Goal: Task Accomplishment & Management: Use online tool/utility

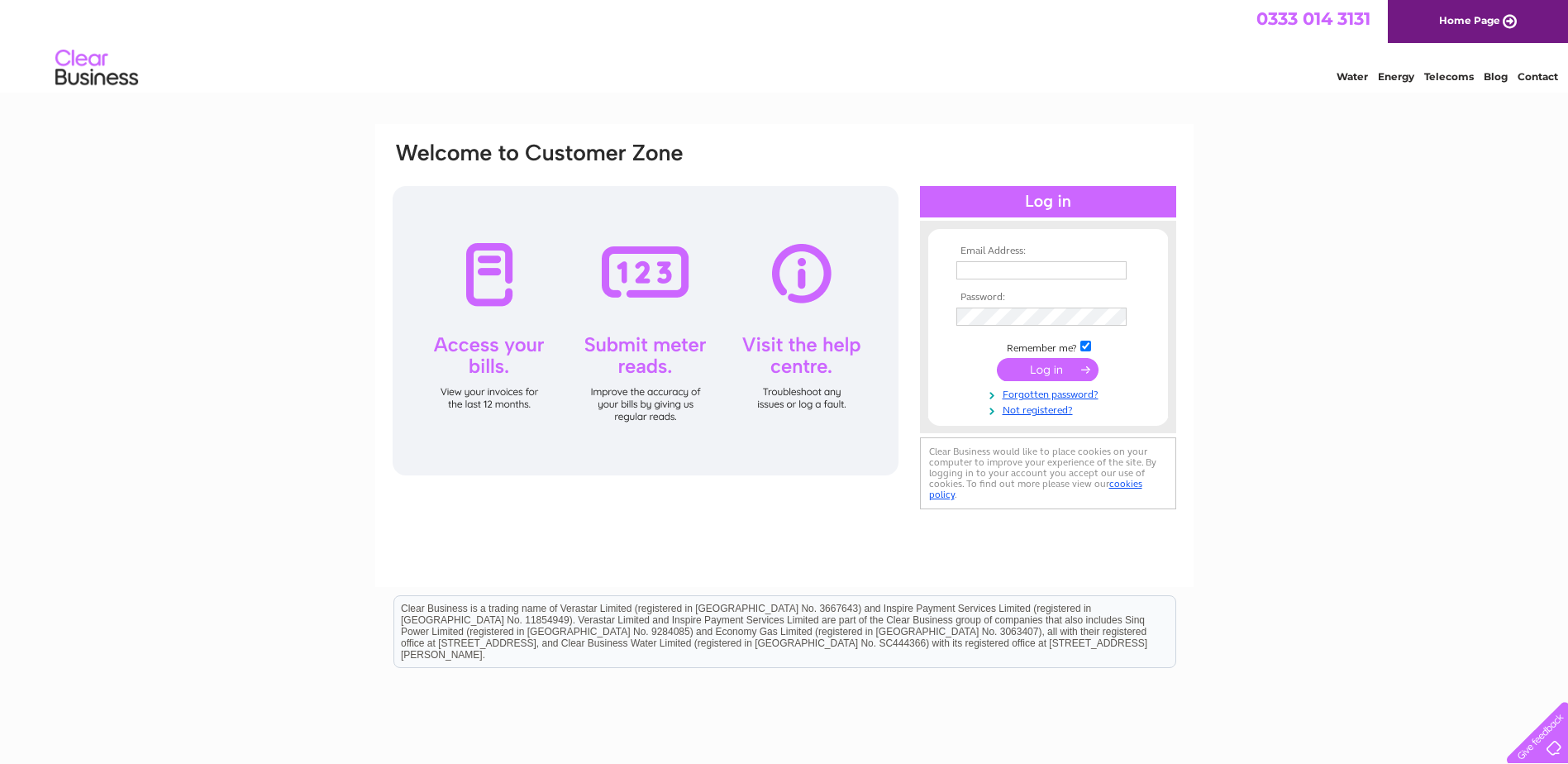
click at [1010, 256] on th "Email Address:" at bounding box center [1049, 251] width 192 height 12
click at [1009, 267] on input "text" at bounding box center [1042, 270] width 171 height 18
type input "colin.james_hairsalon@hotmail.co.uk"
click at [997, 360] on input "submit" at bounding box center [1048, 371] width 102 height 23
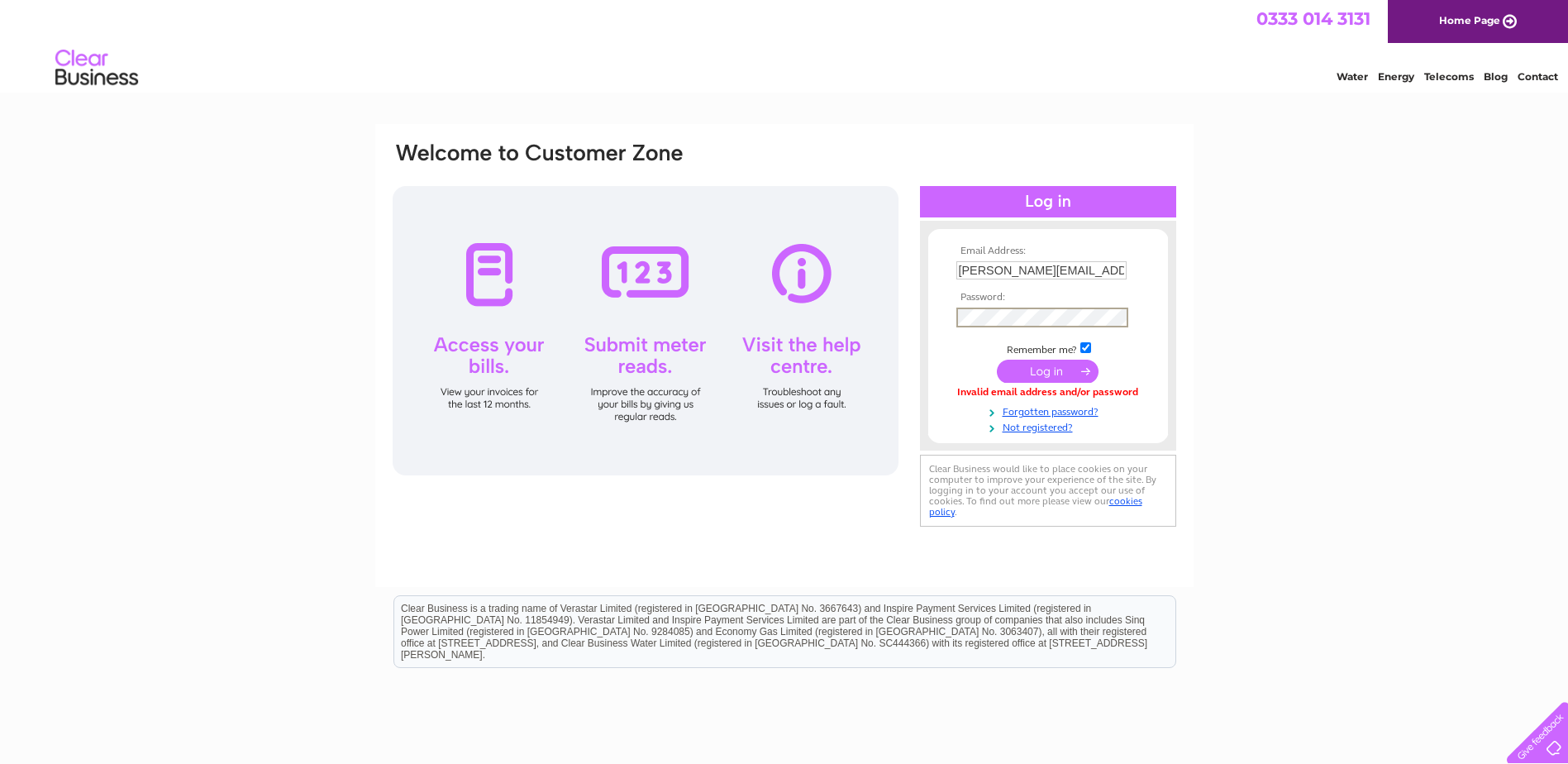
click at [1041, 368] on input "submit" at bounding box center [1048, 371] width 102 height 23
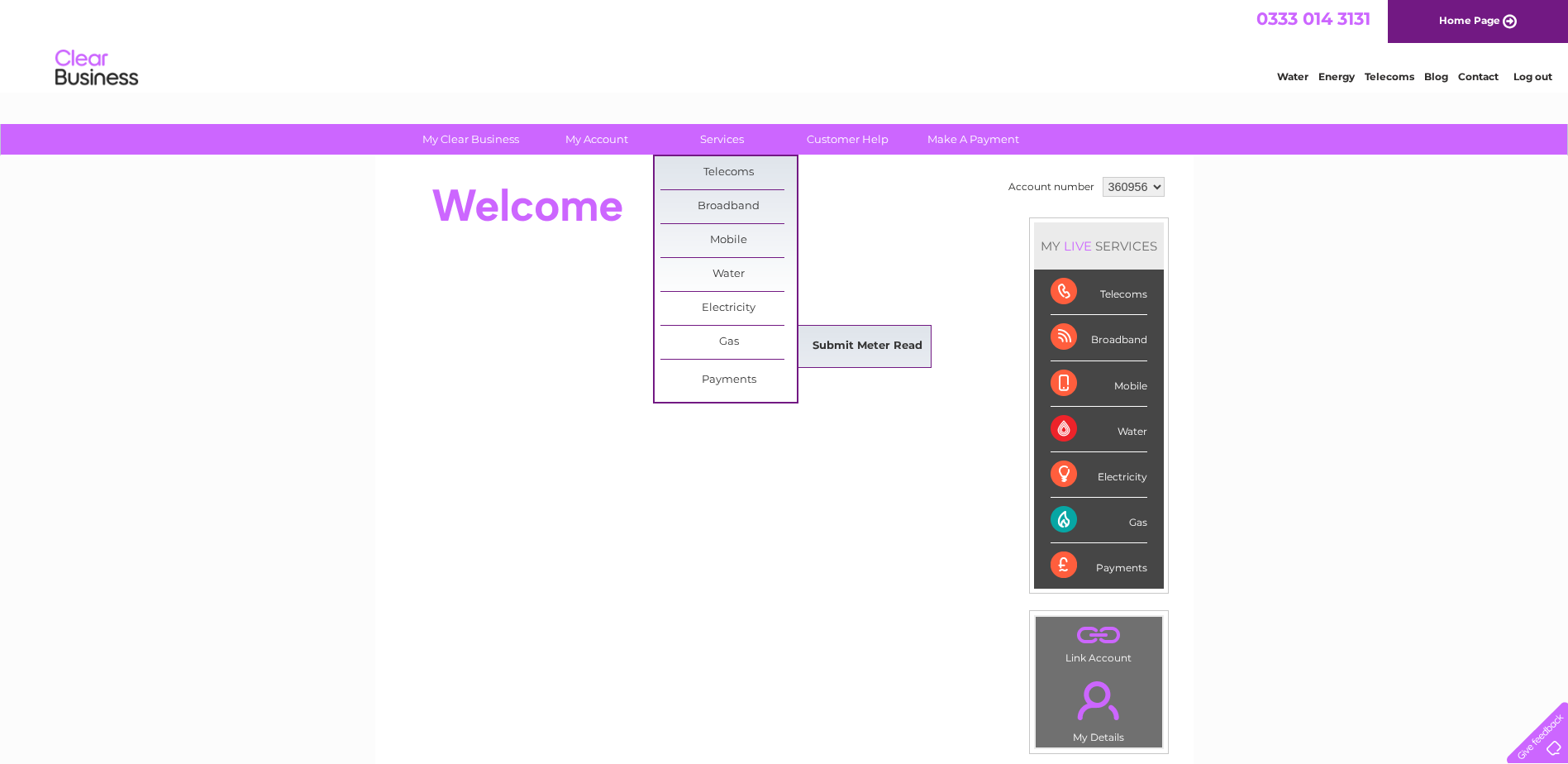
click at [848, 341] on link "Submit Meter Read" at bounding box center [867, 346] width 137 height 33
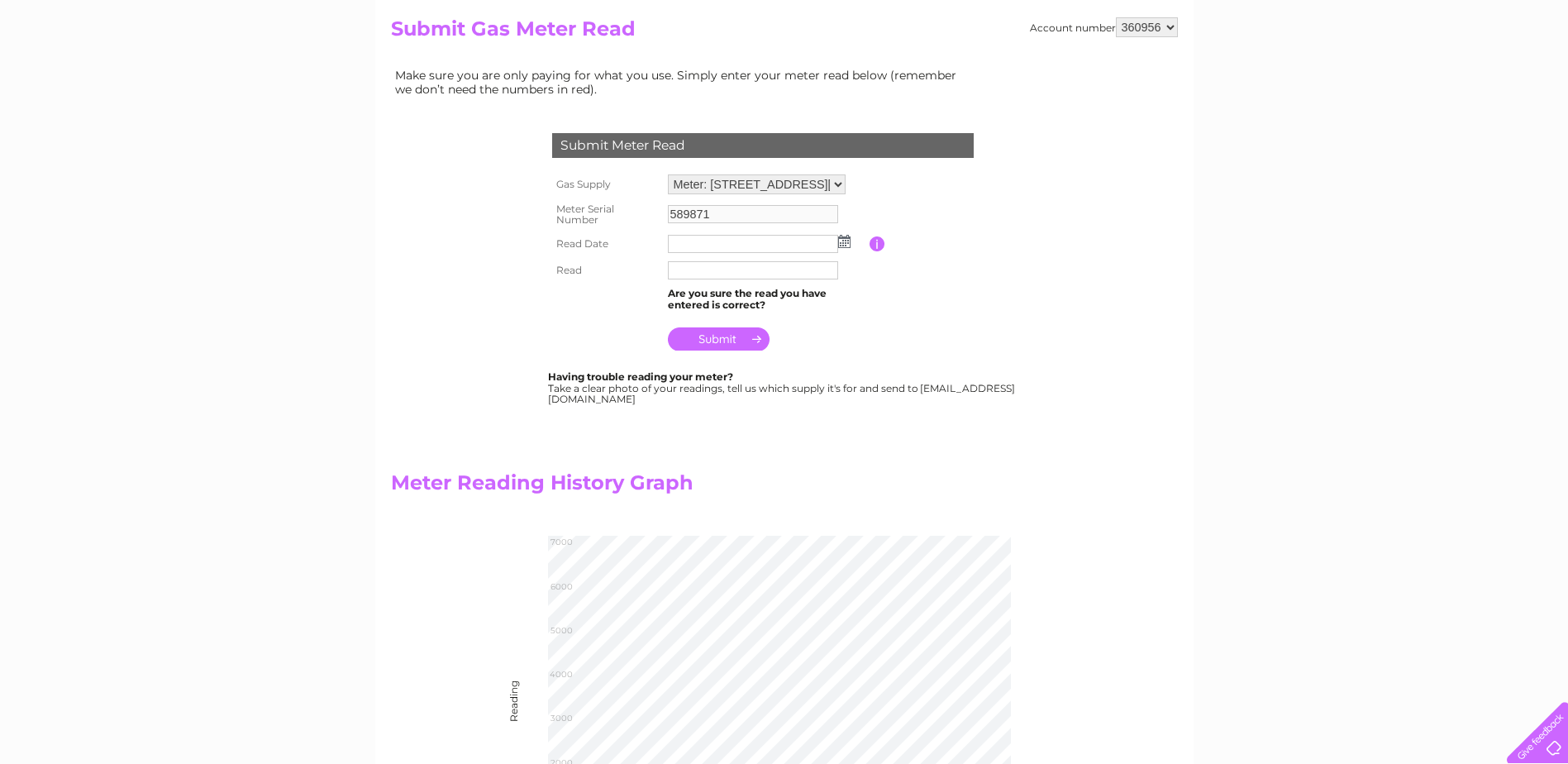
scroll to position [166, 0]
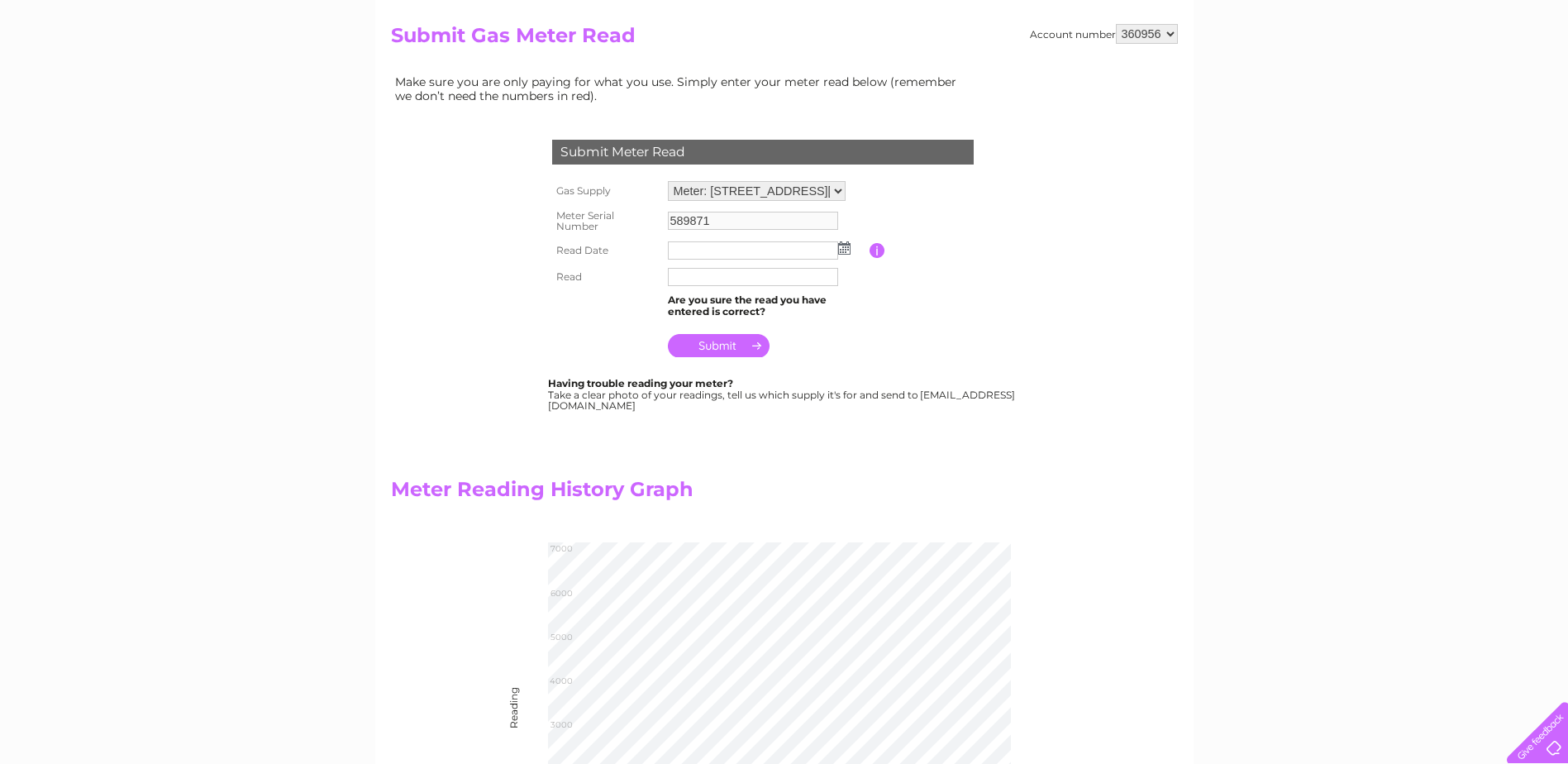
click at [840, 249] on img at bounding box center [844, 248] width 12 height 13
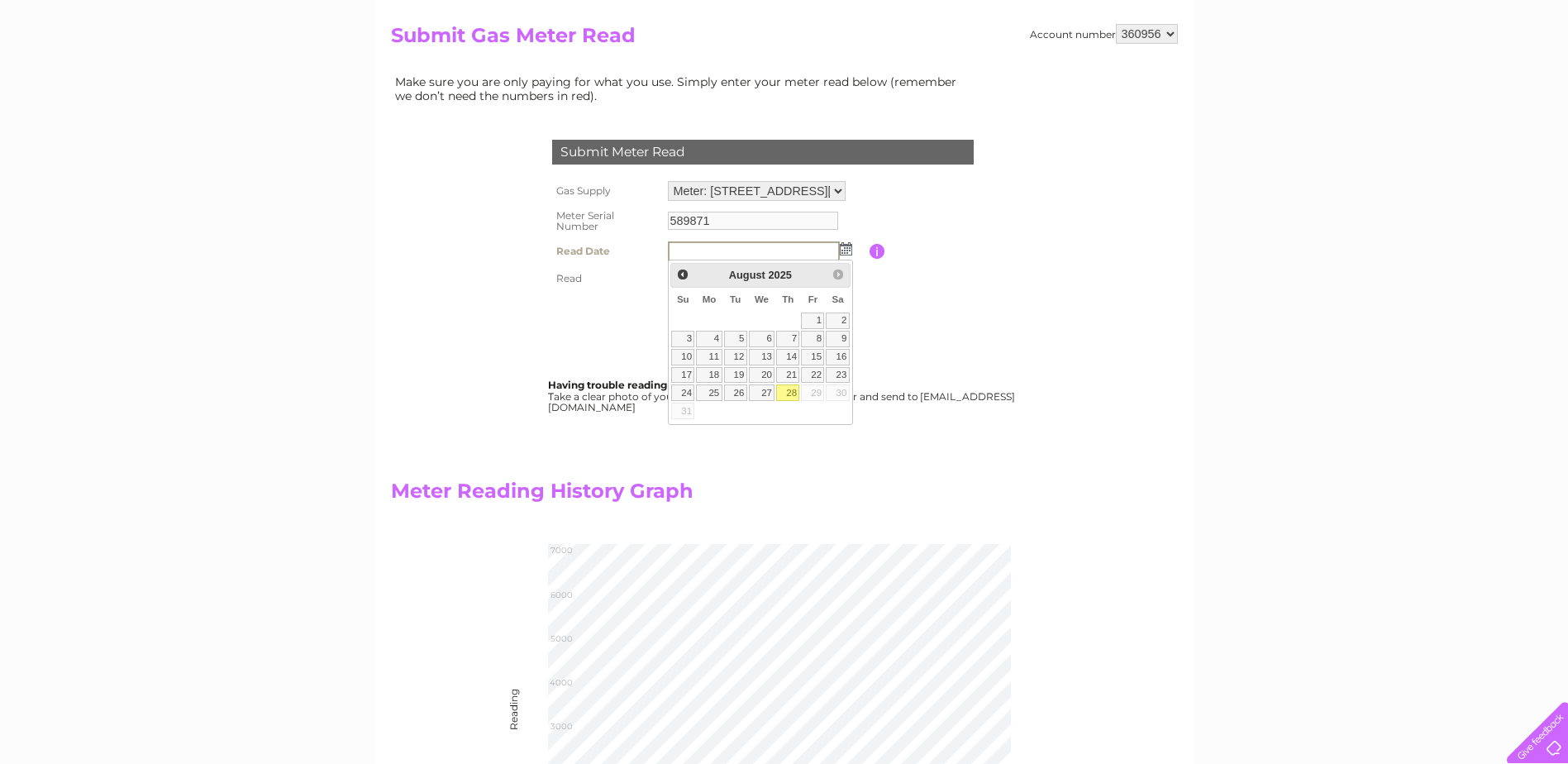
click at [789, 396] on link "28" at bounding box center [788, 393] width 23 height 17
type input "2025/08/28"
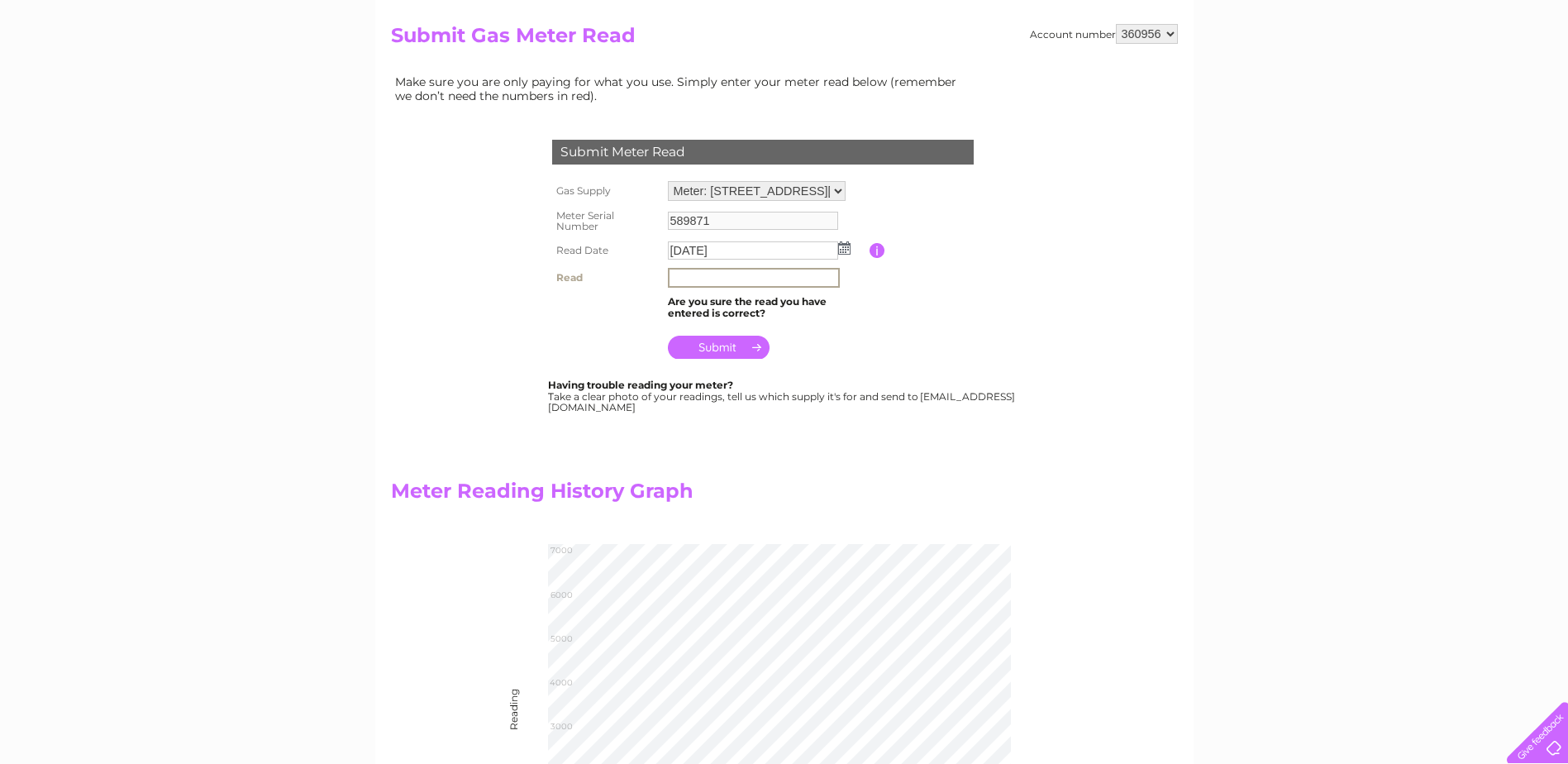
click at [723, 277] on input "text" at bounding box center [754, 278] width 172 height 20
type input "6775"
click at [721, 353] on input "submit" at bounding box center [718, 346] width 102 height 23
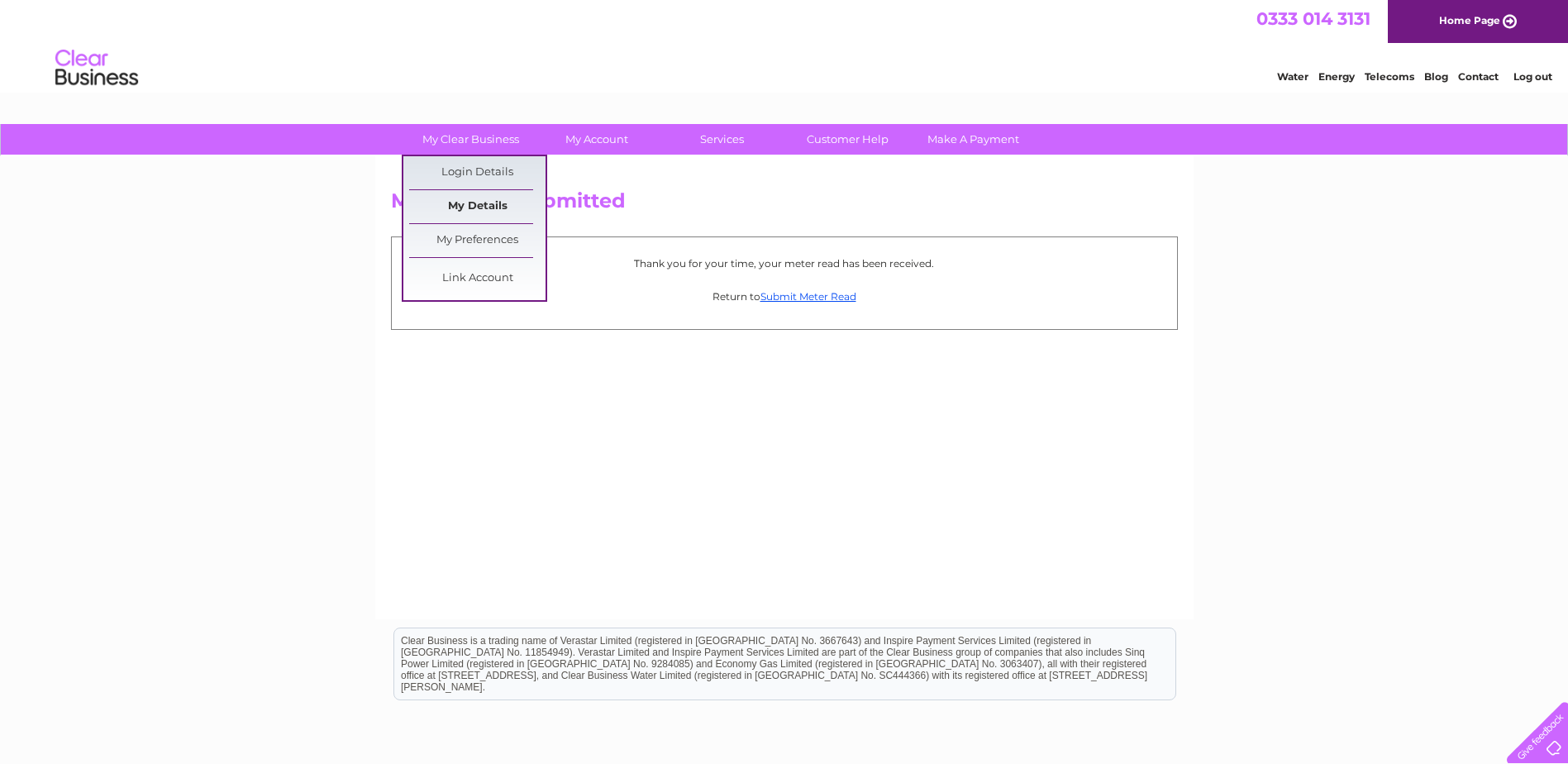
click at [459, 213] on link "My Details" at bounding box center [477, 207] width 137 height 33
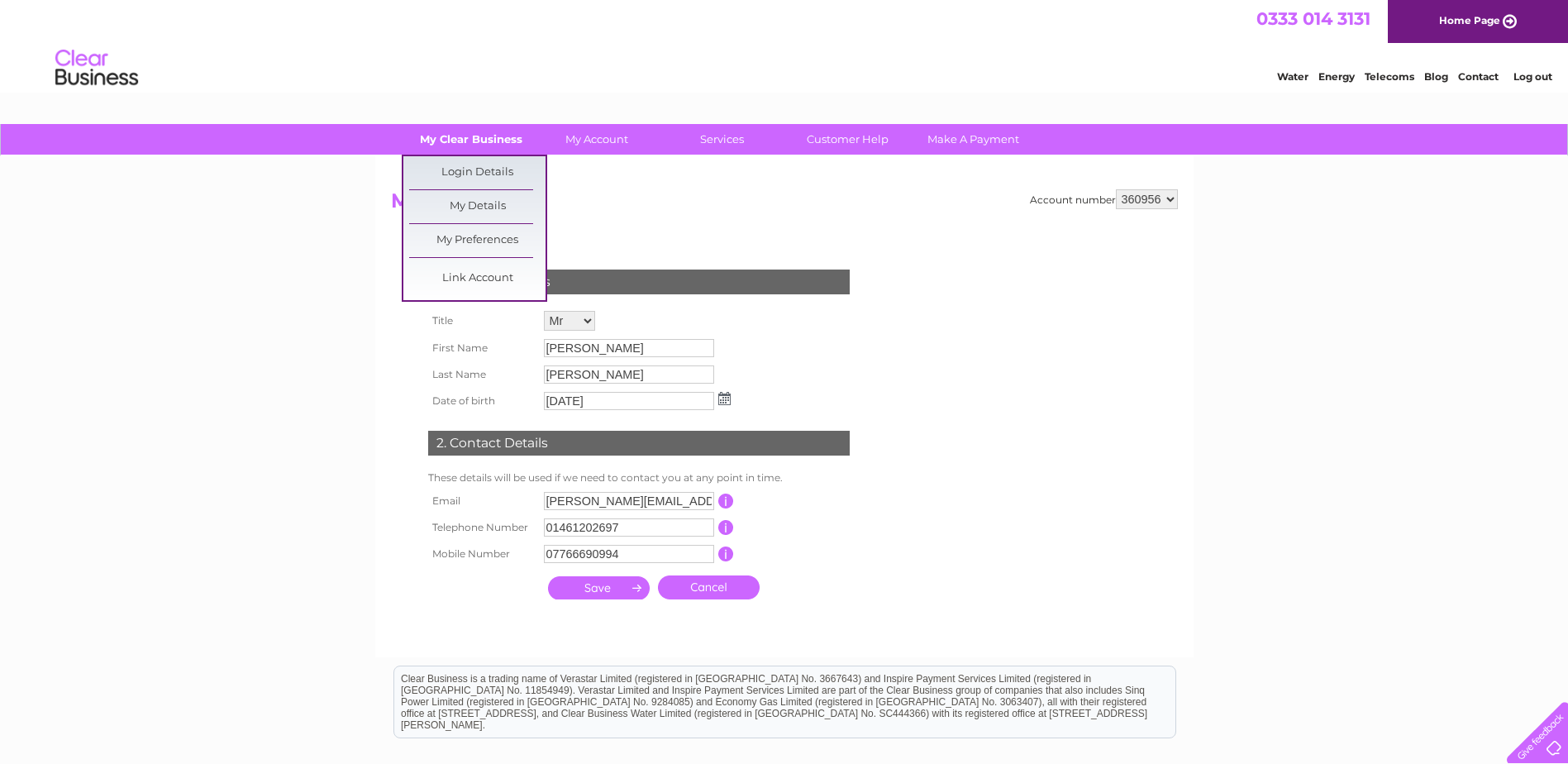
click at [473, 142] on link "My Clear Business" at bounding box center [470, 139] width 137 height 31
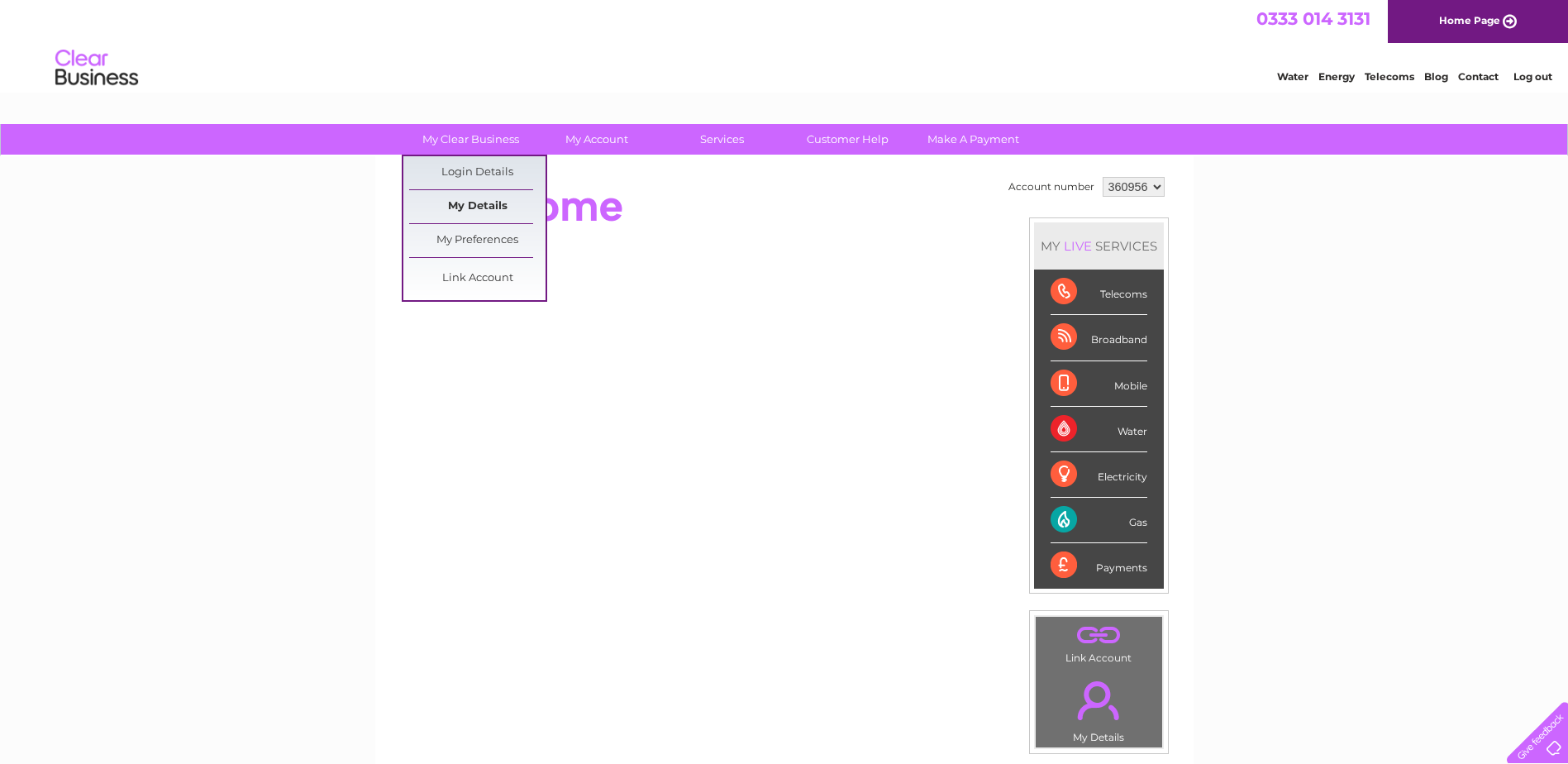
click at [460, 206] on link "My Details" at bounding box center [477, 207] width 137 height 33
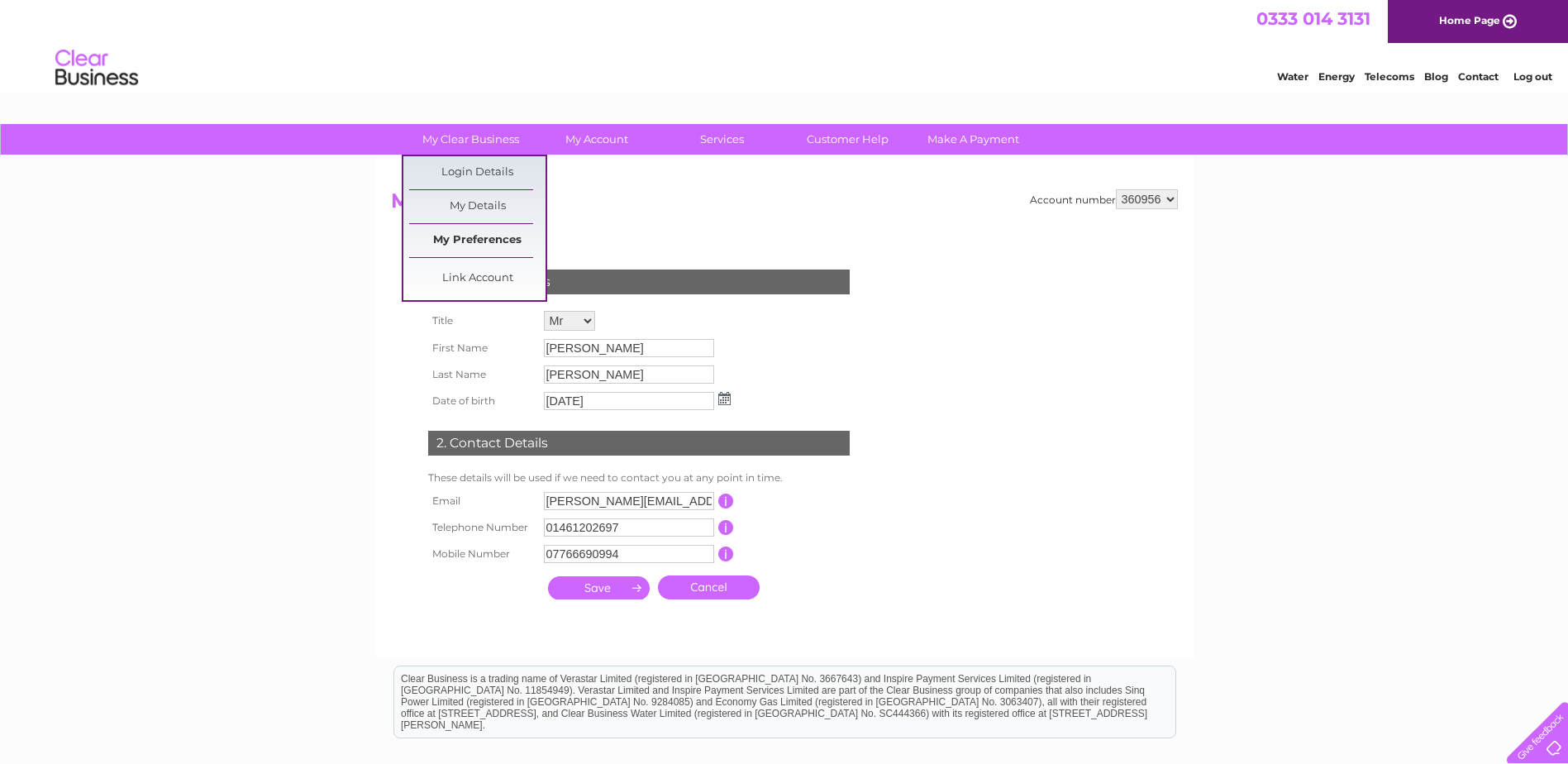
click at [479, 244] on link "My Preferences" at bounding box center [477, 240] width 137 height 33
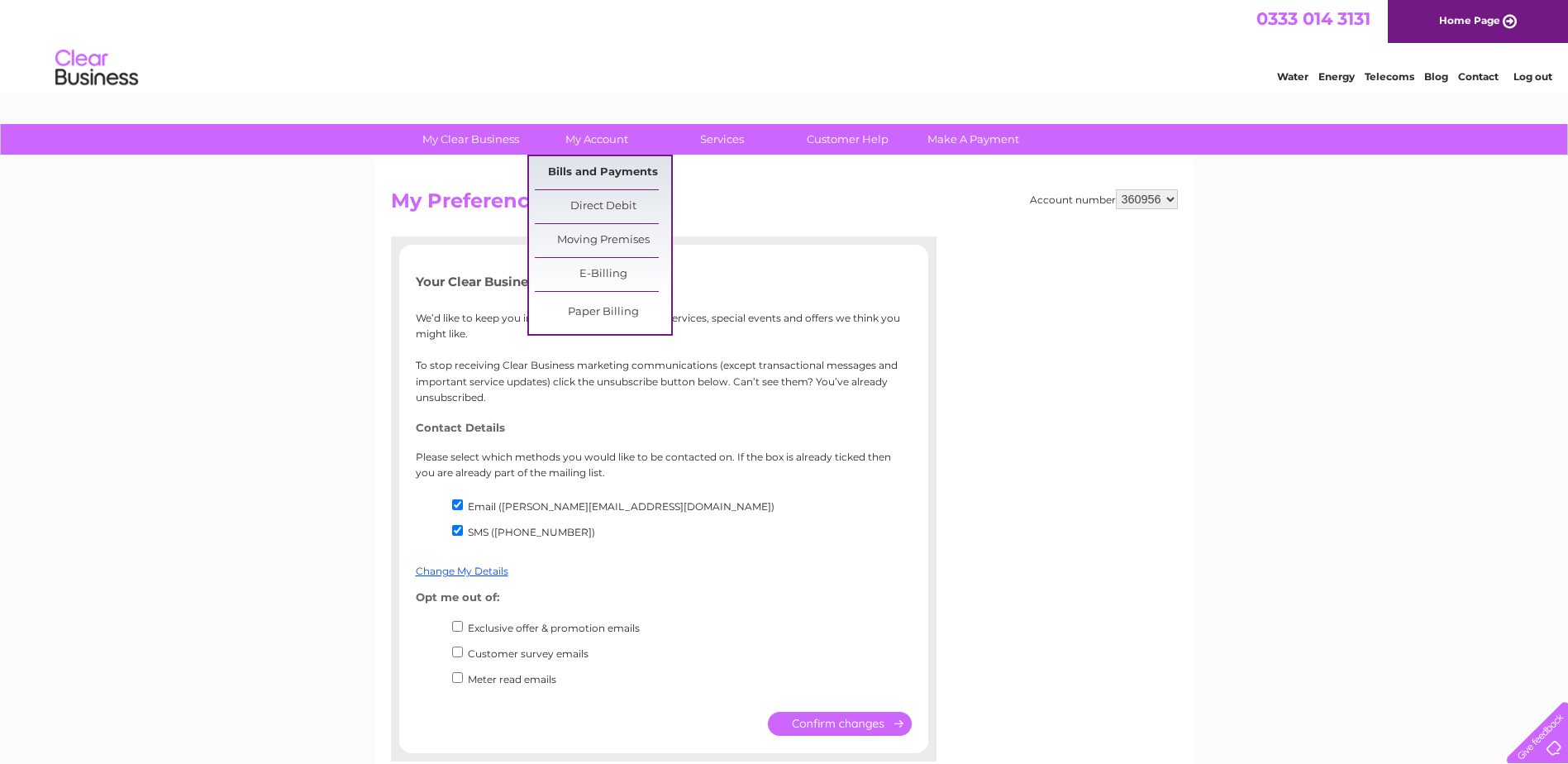
click at [592, 167] on link "Bills and Payments" at bounding box center [603, 173] width 137 height 33
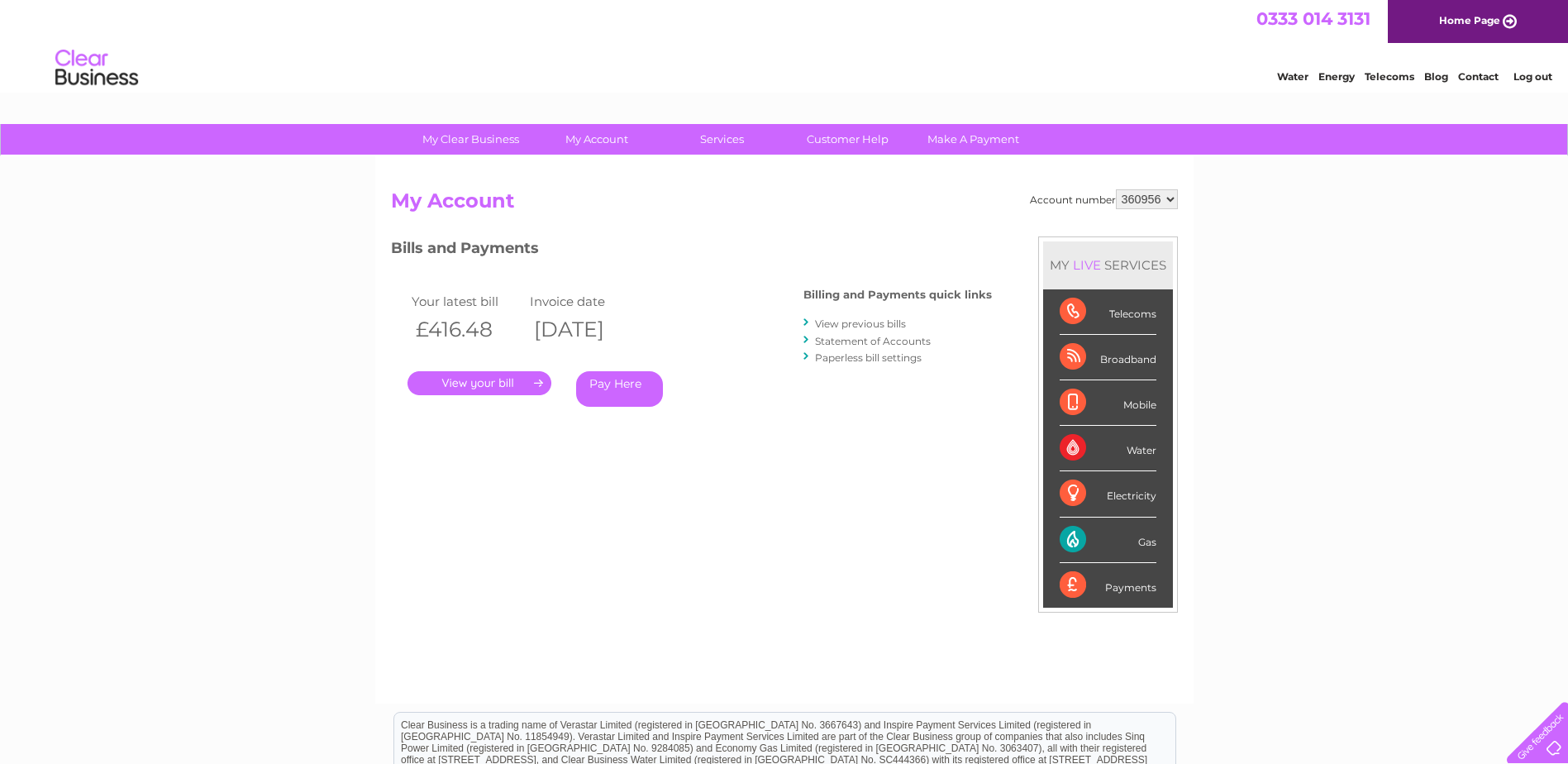
click at [464, 394] on link "." at bounding box center [480, 383] width 144 height 24
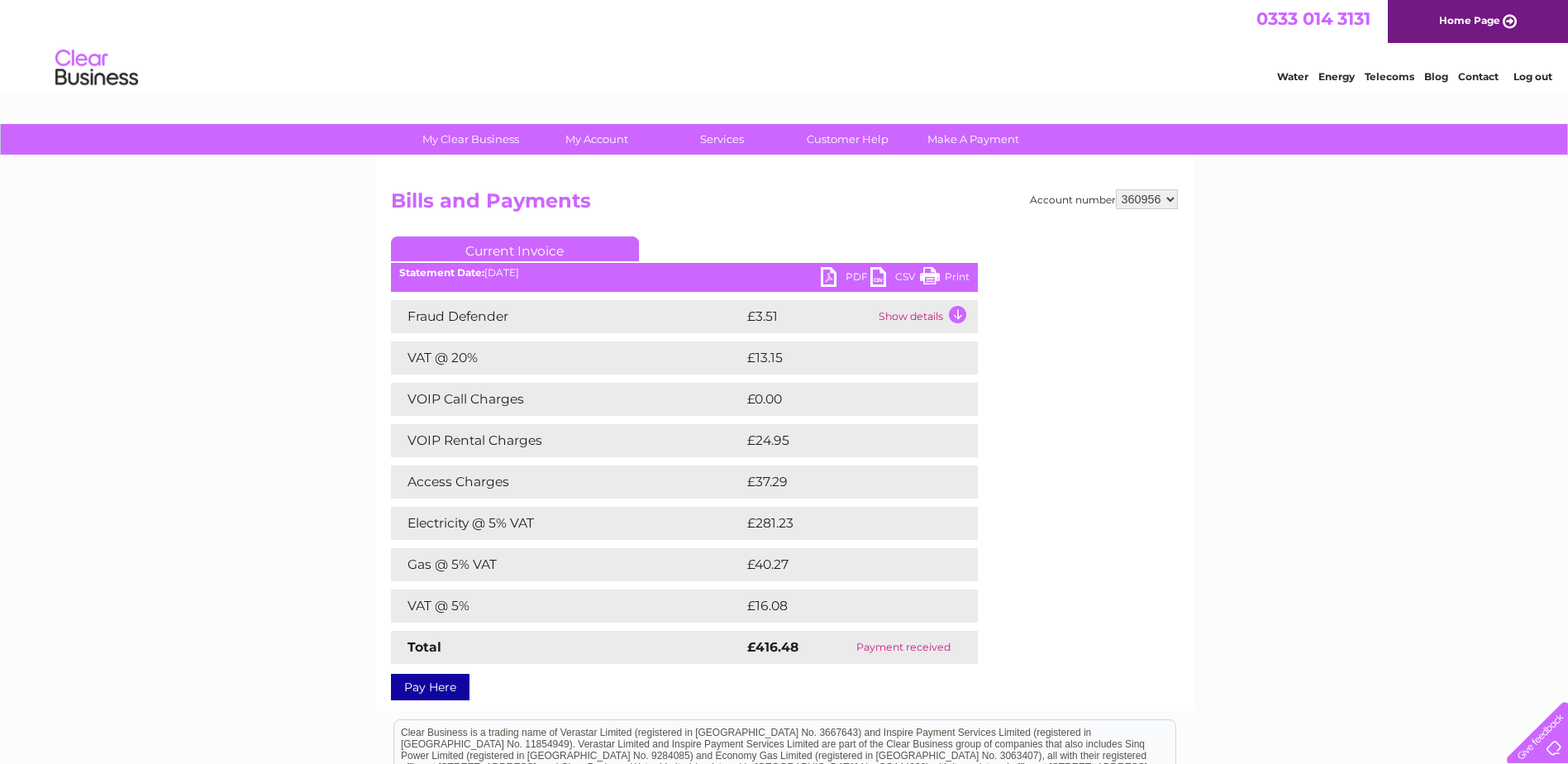
click at [1539, 80] on link "Log out" at bounding box center [1532, 76] width 39 height 12
